Goal: Navigation & Orientation: Find specific page/section

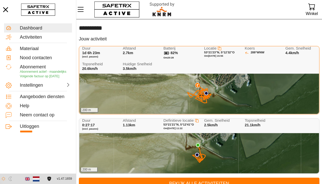
scroll to position [10, 0]
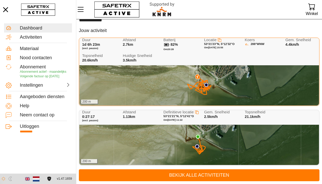
click at [171, 92] on div "200 m" at bounding box center [199, 85] width 240 height 40
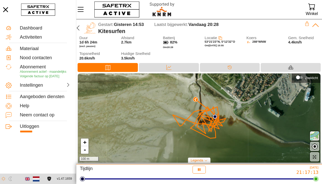
click at [215, 117] on img at bounding box center [215, 117] width 5 height 5
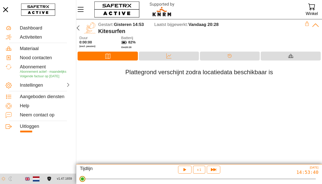
drag, startPoint x: 84, startPoint y: 180, endPoint x: 81, endPoint y: 180, distance: 3.3
click at [78, 180] on html "**********" at bounding box center [161, 92] width 322 height 184
click at [198, 170] on span "x 1" at bounding box center [199, 169] width 4 height 3
click at [201, 136] on div "x 4" at bounding box center [201, 136] width 9 height 6
type input "4"
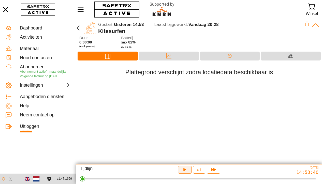
click at [184, 171] on icon "button" at bounding box center [184, 169] width 4 height 4
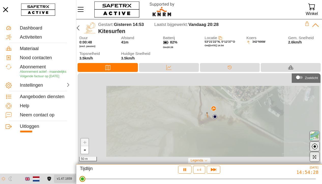
drag, startPoint x: 92, startPoint y: 181, endPoint x: 68, endPoint y: 181, distance: 24.4
click at [67, 181] on html "**********" at bounding box center [161, 92] width 322 height 184
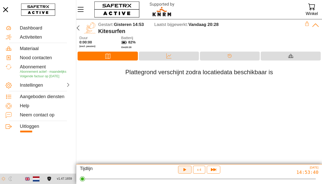
click at [185, 170] on icon "button" at bounding box center [184, 169] width 4 height 4
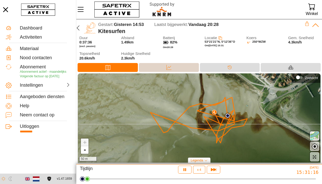
click at [170, 70] on div "Data" at bounding box center [169, 68] width 10 height 8
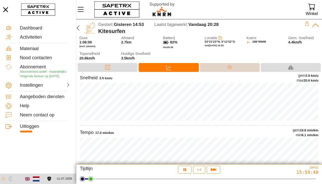
click at [217, 67] on div "Tijdlijn" at bounding box center [230, 67] width 60 height 9
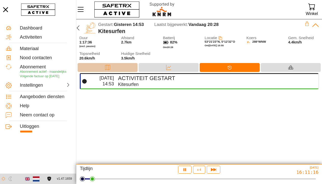
click at [112, 69] on div "Kaart" at bounding box center [108, 68] width 10 height 8
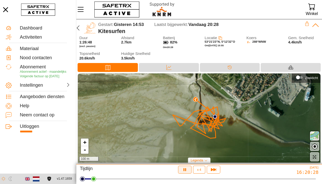
click at [185, 172] on icon "button" at bounding box center [184, 169] width 5 height 5
click at [196, 99] on img at bounding box center [195, 99] width 5 height 5
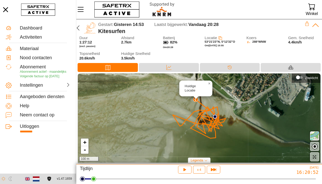
click at [196, 102] on div at bounding box center [195, 99] width 6 height 6
click at [81, 25] on icon "button" at bounding box center [78, 28] width 6 height 6
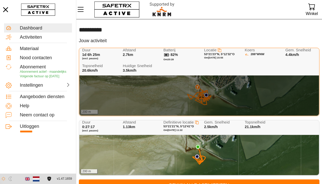
scroll to position [10, 0]
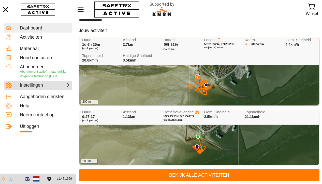
click at [42, 88] on div "Instellingen" at bounding box center [32, 86] width 24 height 6
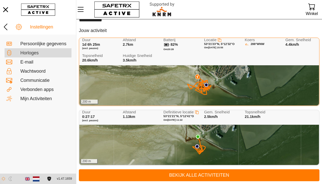
click at [37, 53] on div "Horloges" at bounding box center [45, 53] width 50 height 6
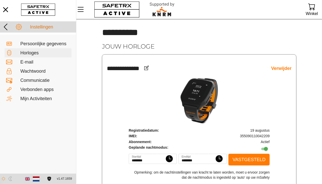
click at [8, 28] on icon at bounding box center [6, 27] width 8 height 8
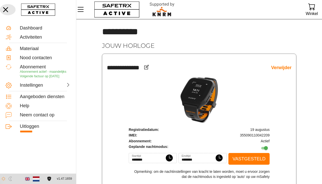
click at [5, 10] on icon "button" at bounding box center [5, 9] width 11 height 11
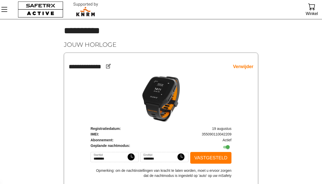
click at [5, 10] on icon "Menu" at bounding box center [4, 9] width 9 height 9
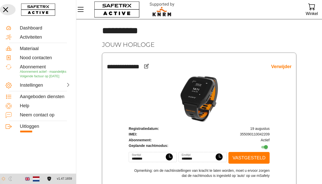
scroll to position [2, 0]
